Goal: Register for event/course

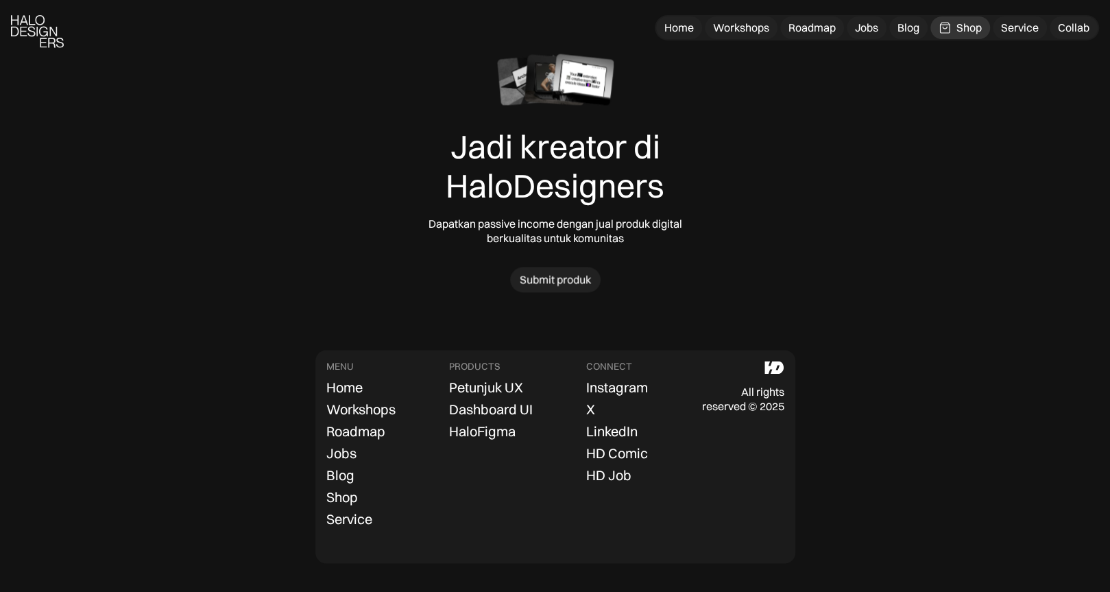
scroll to position [4322, 0]
click at [720, 32] on div "Workshops" at bounding box center [741, 28] width 56 height 14
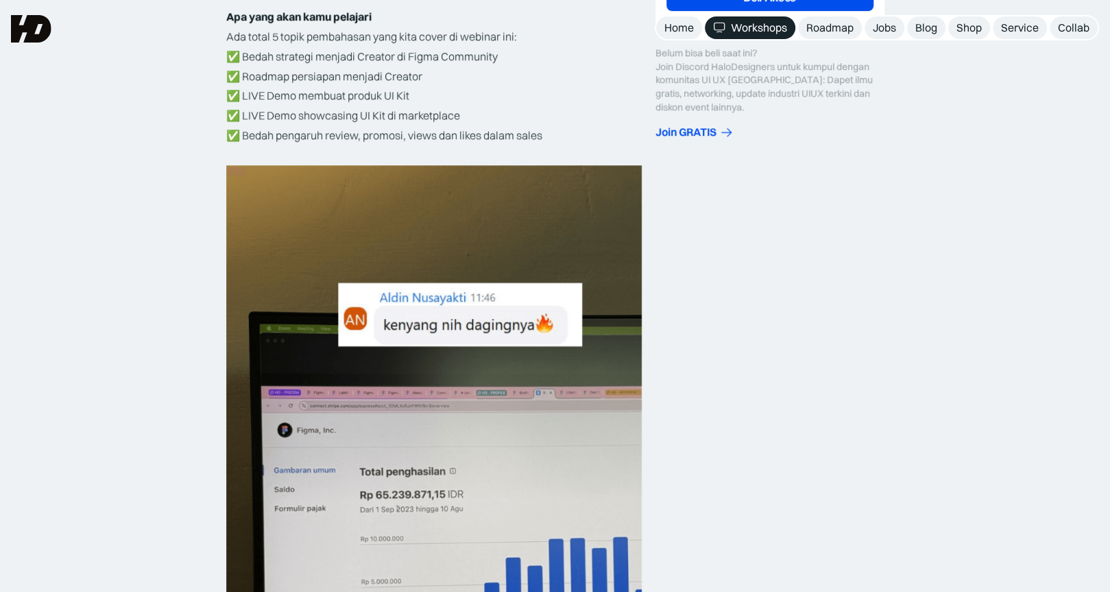
scroll to position [120, 0]
